Goal: Complete application form

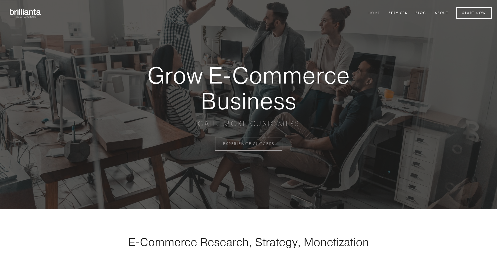
scroll to position [1410, 0]
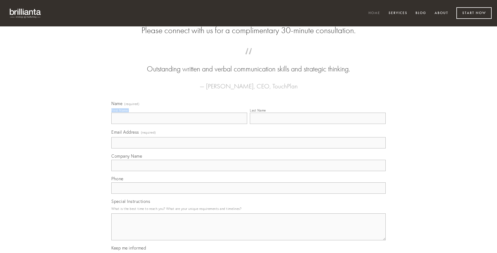
type input "[PERSON_NAME]"
click at [318, 124] on input "Last Name" at bounding box center [318, 117] width 136 height 11
type input "[PERSON_NAME]"
click at [248, 148] on input "Email Address (required)" at bounding box center [248, 142] width 274 height 11
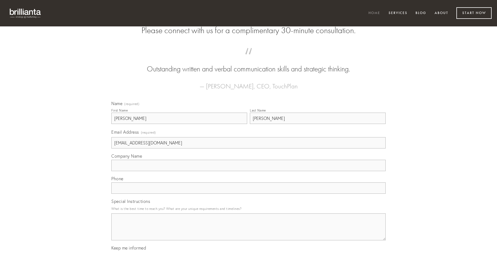
type input "[EMAIL_ADDRESS][DOMAIN_NAME]"
click at [248, 171] on input "Company Name" at bounding box center [248, 164] width 274 height 11
type input "perferendis"
click at [248, 193] on input "text" at bounding box center [248, 187] width 274 height 11
click at [248, 231] on textarea "Special Instructions" at bounding box center [248, 226] width 274 height 27
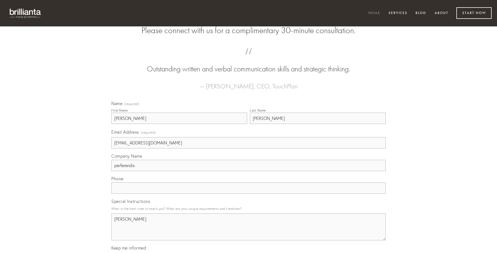
type textarea "[PERSON_NAME]"
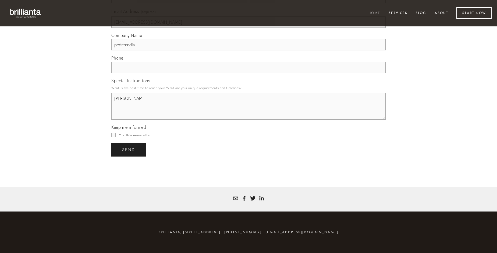
click at [129, 149] on span "send" at bounding box center [128, 149] width 13 height 5
